Goal: Task Accomplishment & Management: Manage account settings

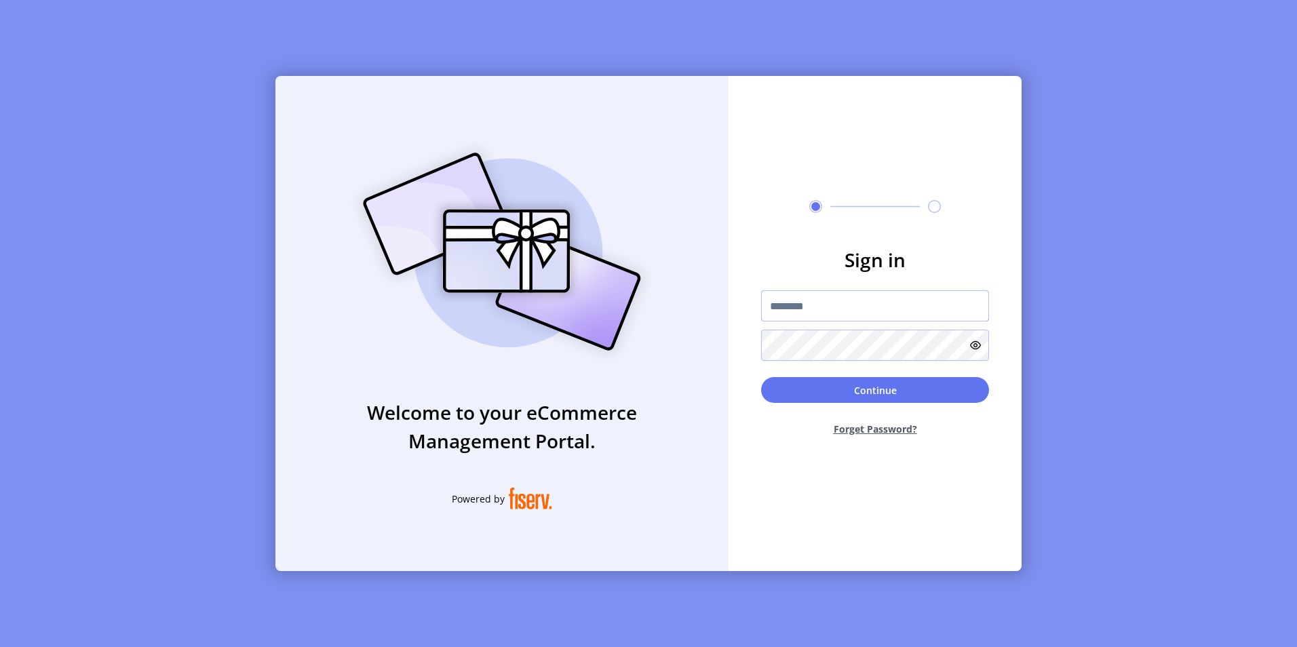
click at [695, 311] on input "text" at bounding box center [875, 305] width 228 height 31
type input "**********"
click at [695, 345] on icon at bounding box center [975, 345] width 11 height 11
click at [695, 392] on button "Continue" at bounding box center [875, 390] width 228 height 26
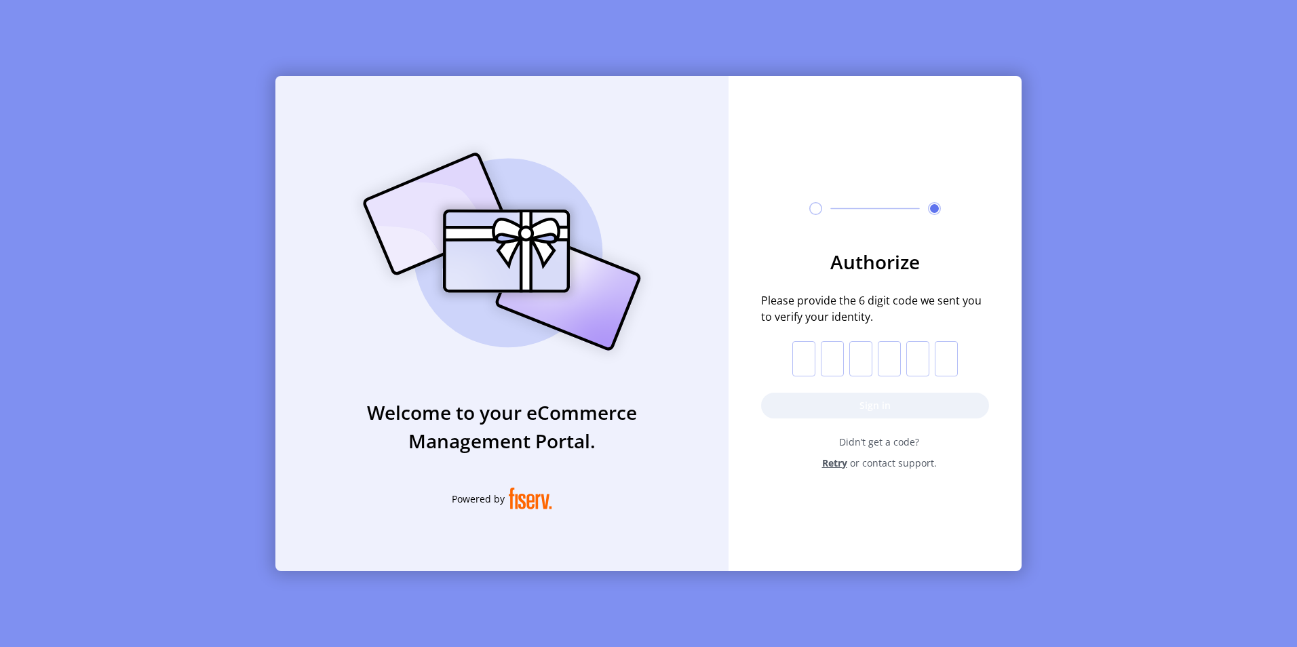
click at [695, 357] on input "text" at bounding box center [803, 358] width 23 height 35
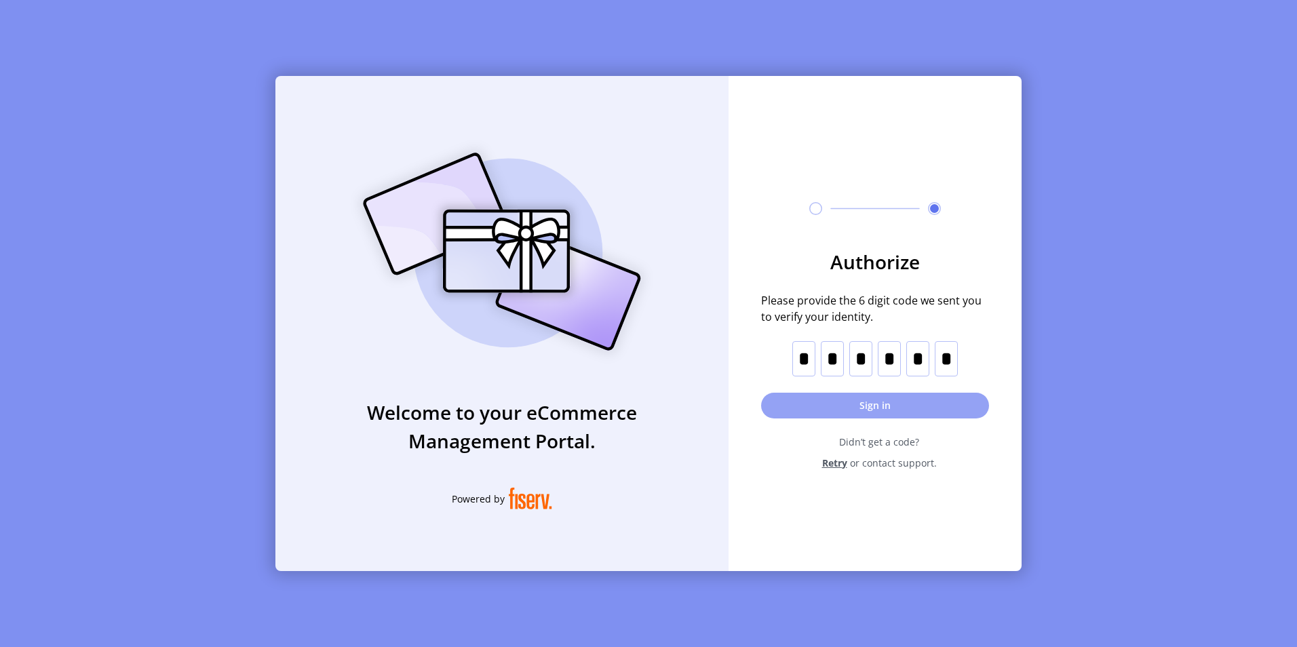
click at [695, 406] on button "Sign in" at bounding box center [875, 406] width 228 height 26
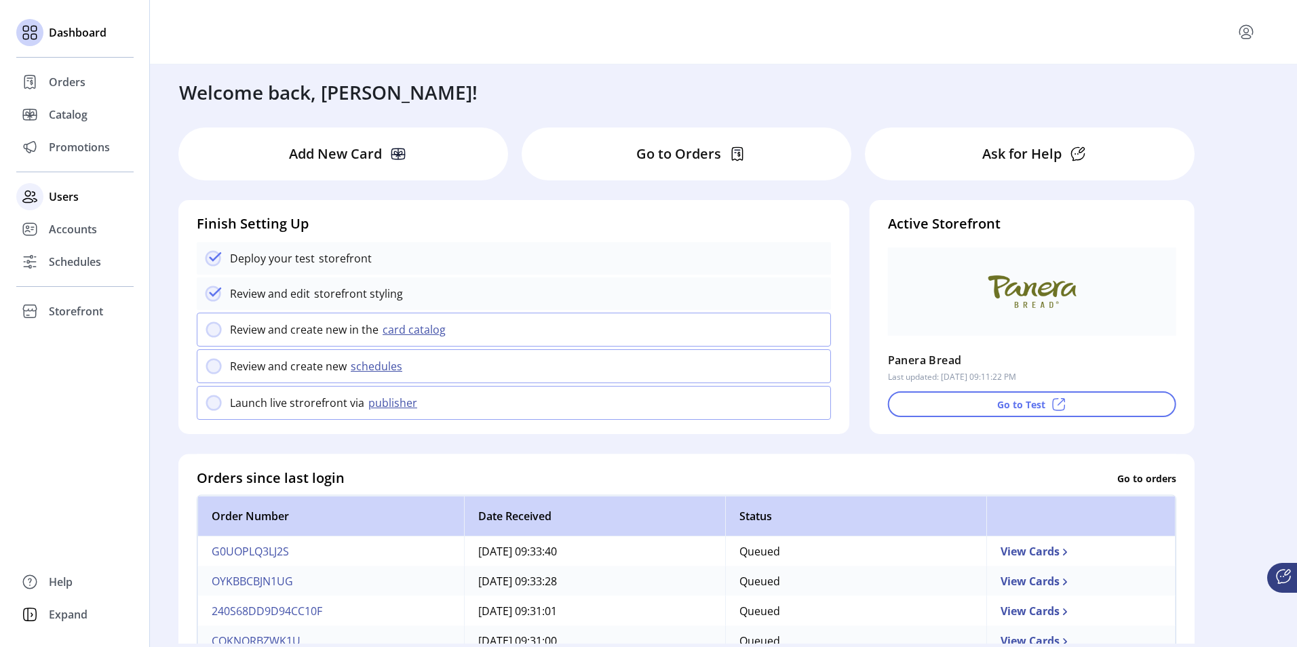
click at [65, 197] on span "Users" at bounding box center [64, 197] width 30 height 16
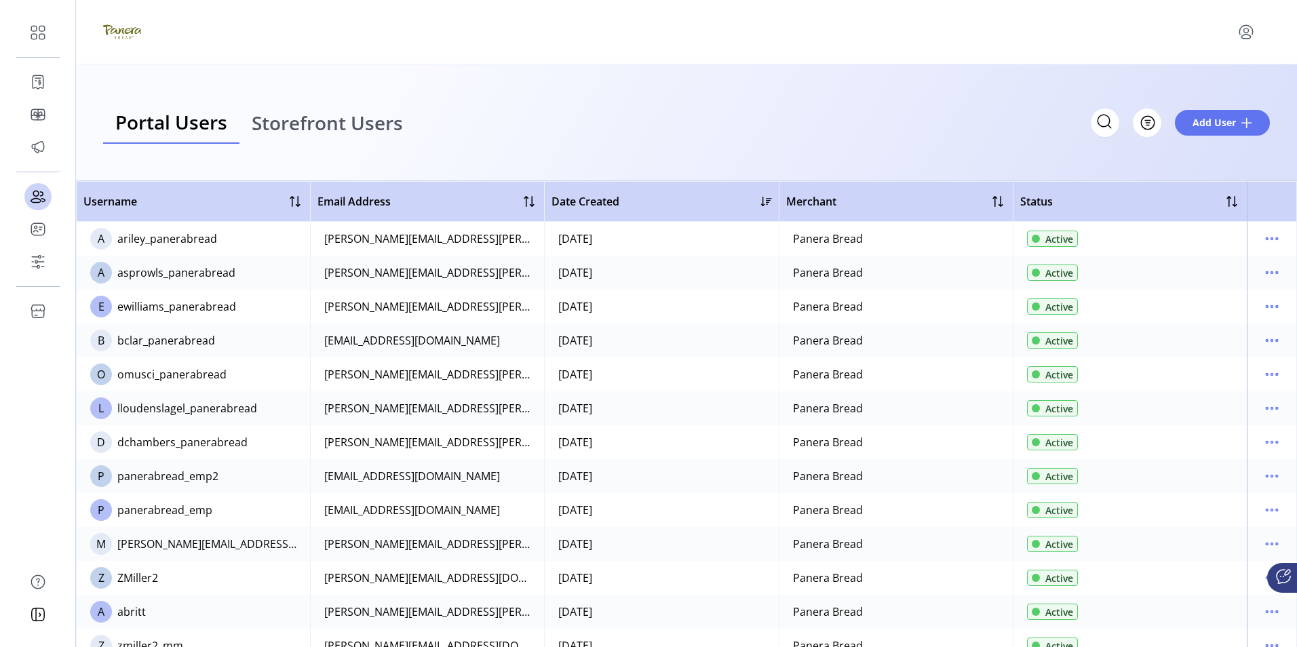
click at [695, 474] on icon at bounding box center [1283, 576] width 16 height 16
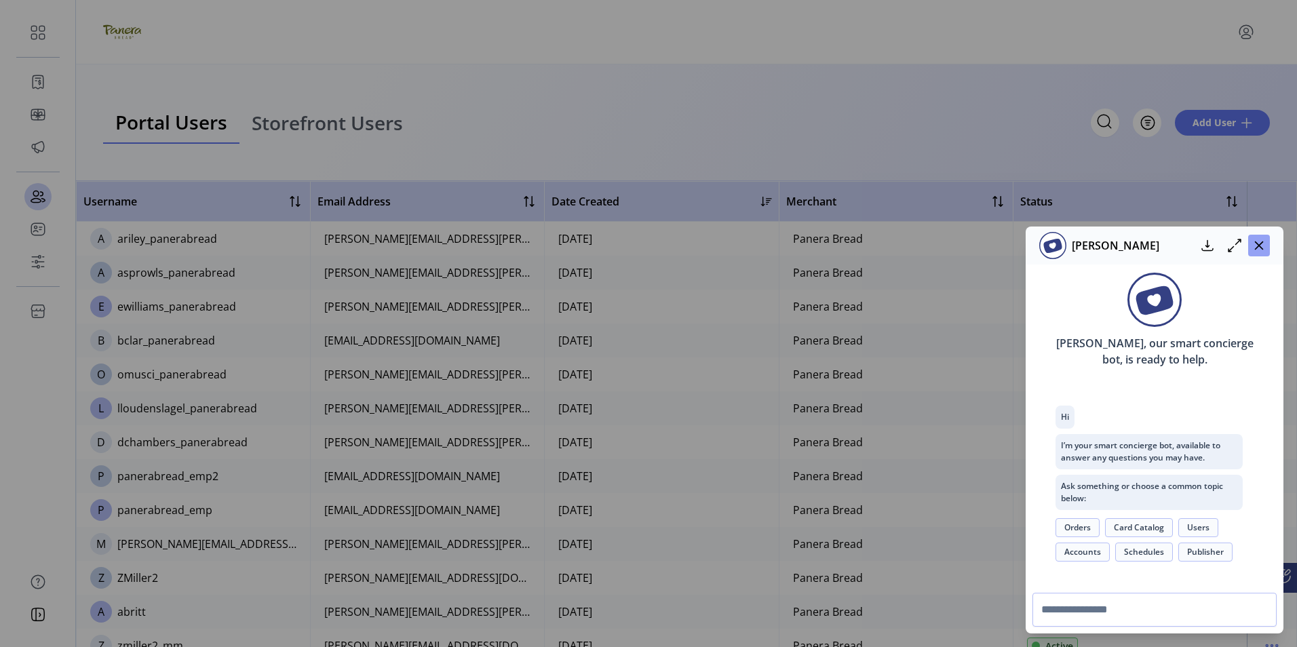
click at [695, 246] on icon "button" at bounding box center [1259, 245] width 9 height 9
